Goal: Task Accomplishment & Management: Complete application form

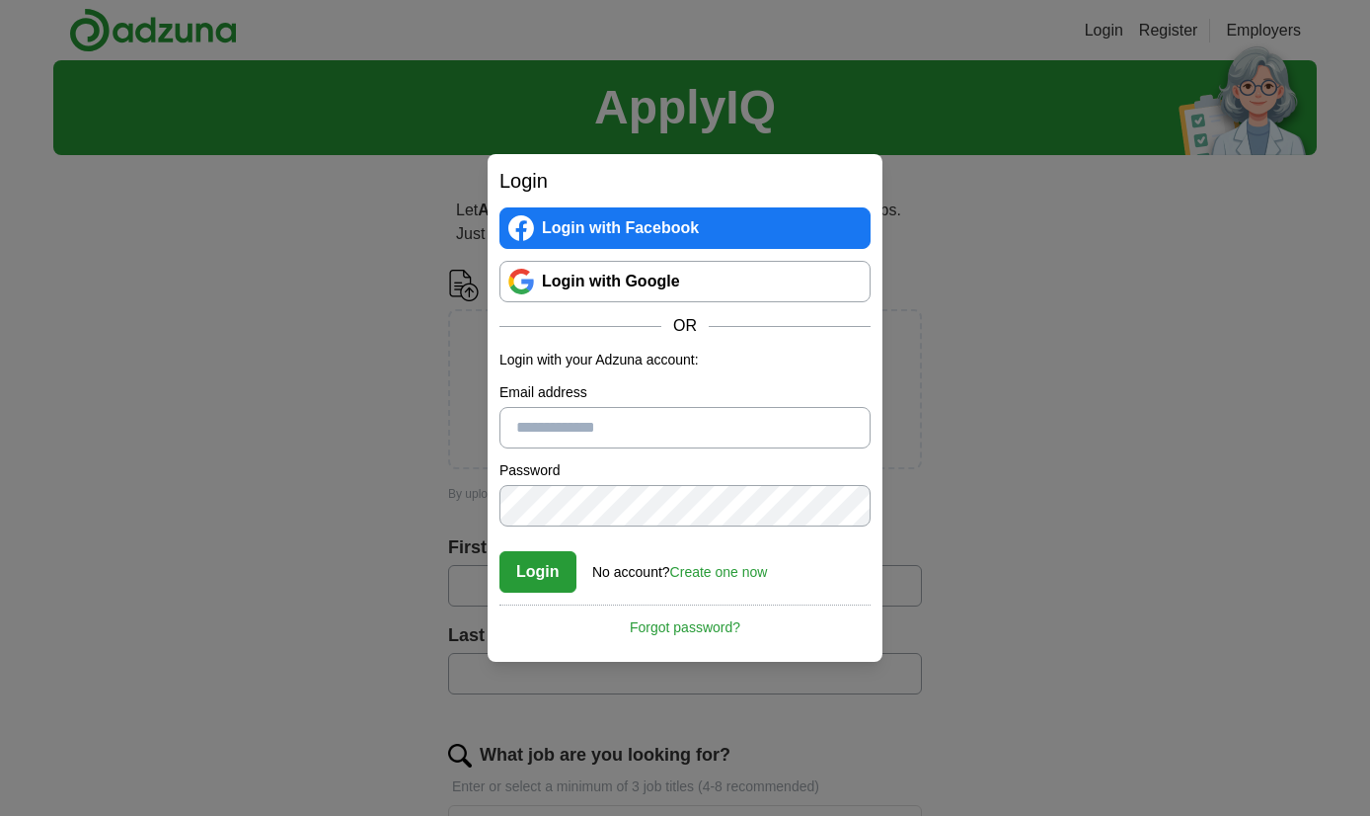
click at [708, 273] on link "Login with Google" at bounding box center [685, 281] width 371 height 41
click at [635, 295] on link "Login with Google" at bounding box center [685, 281] width 371 height 41
click at [758, 282] on link "Login with Google" at bounding box center [685, 281] width 371 height 41
